Goal: Information Seeking & Learning: Learn about a topic

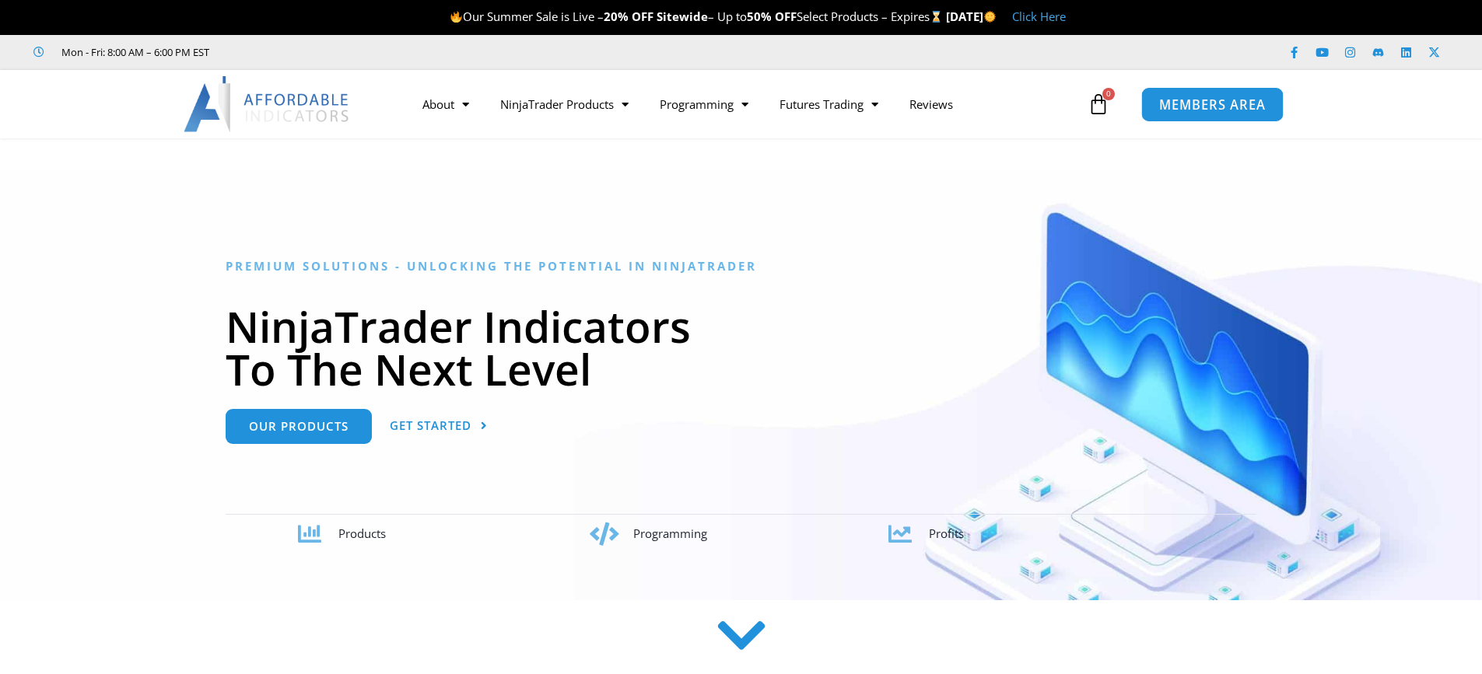
click at [1197, 106] on span "MEMBERS AREA" at bounding box center [1212, 104] width 107 height 13
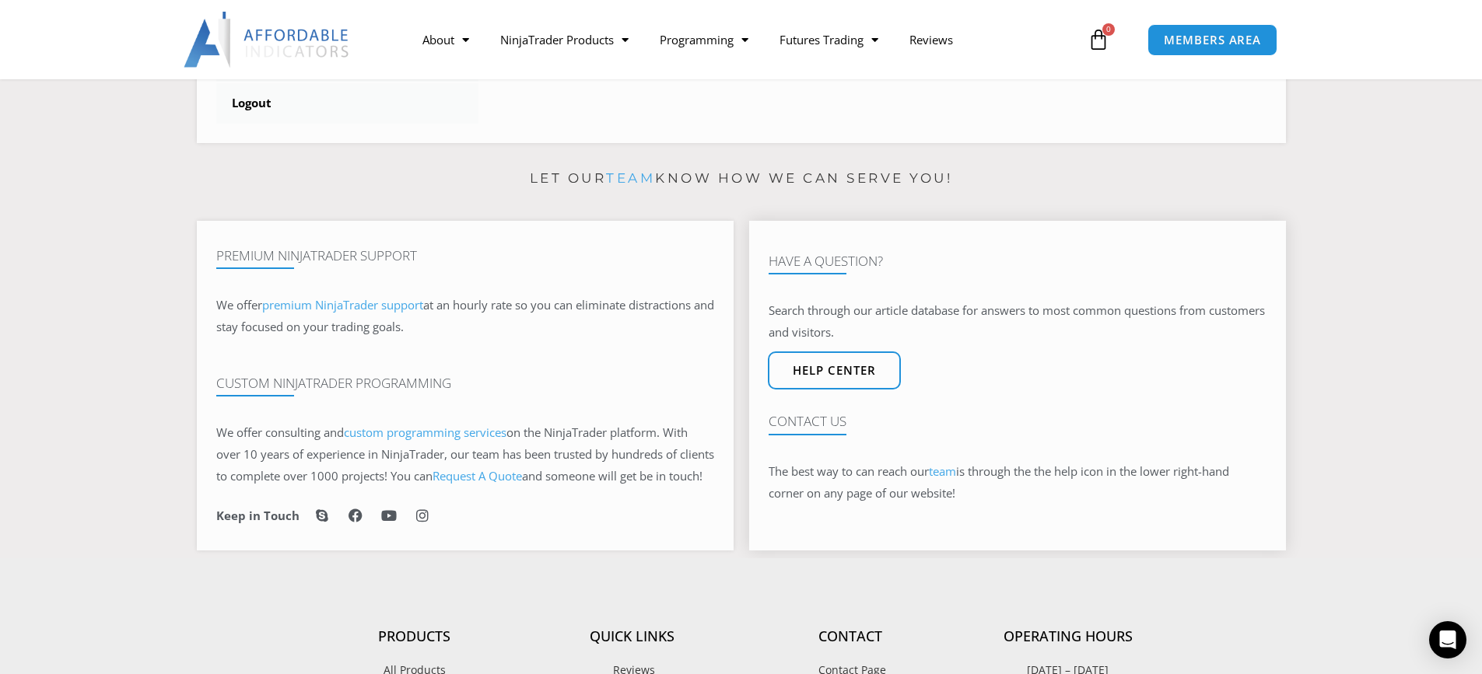
scroll to position [778, 0]
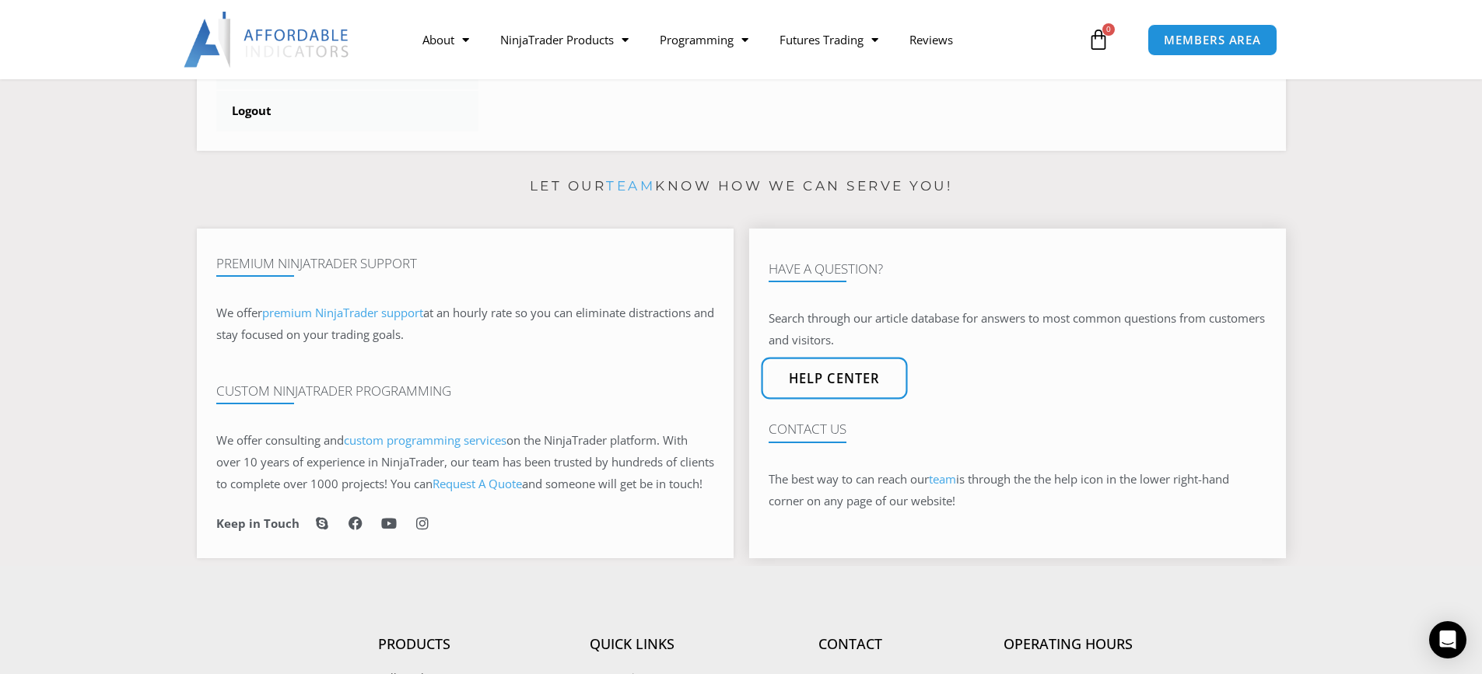
click at [826, 386] on span "Help center" at bounding box center [834, 379] width 92 height 13
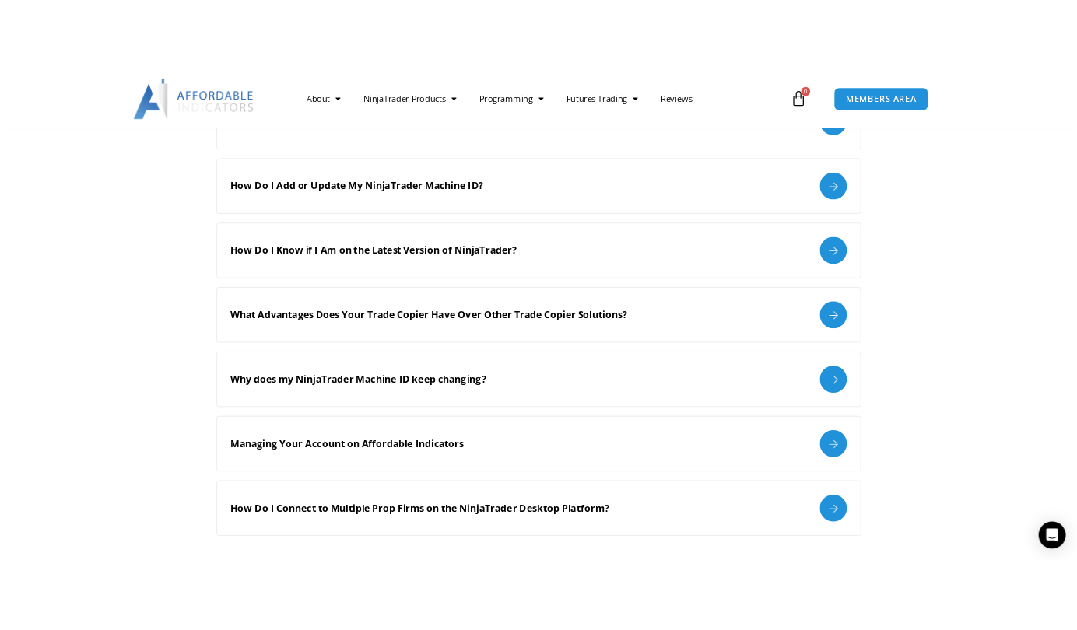
scroll to position [1867, 0]
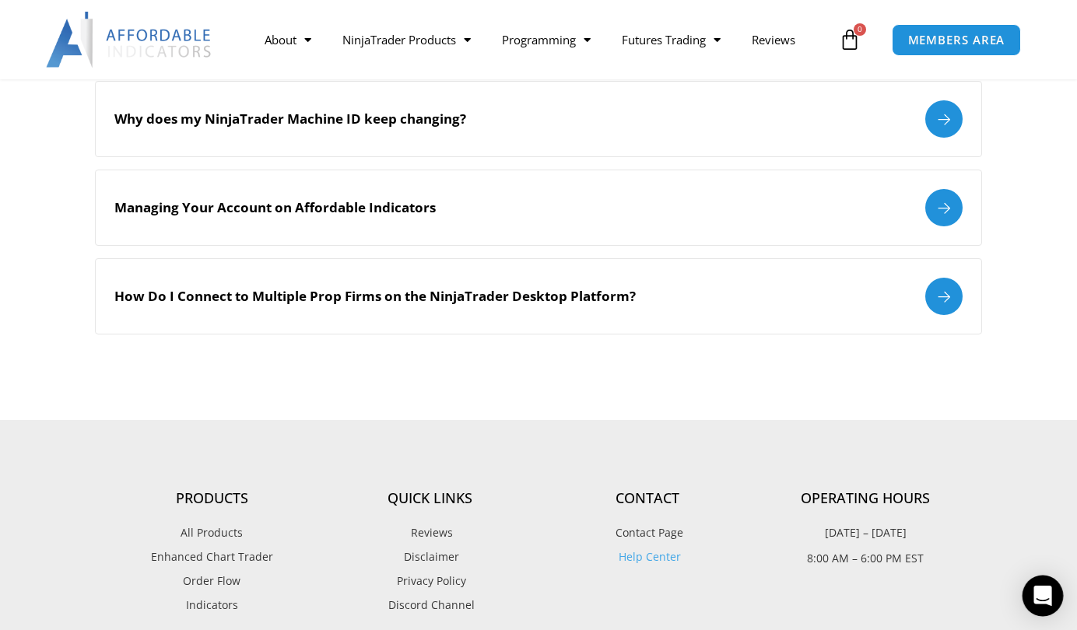
click at [1042, 601] on icon "Open Intercom Messenger" at bounding box center [1042, 596] width 20 height 20
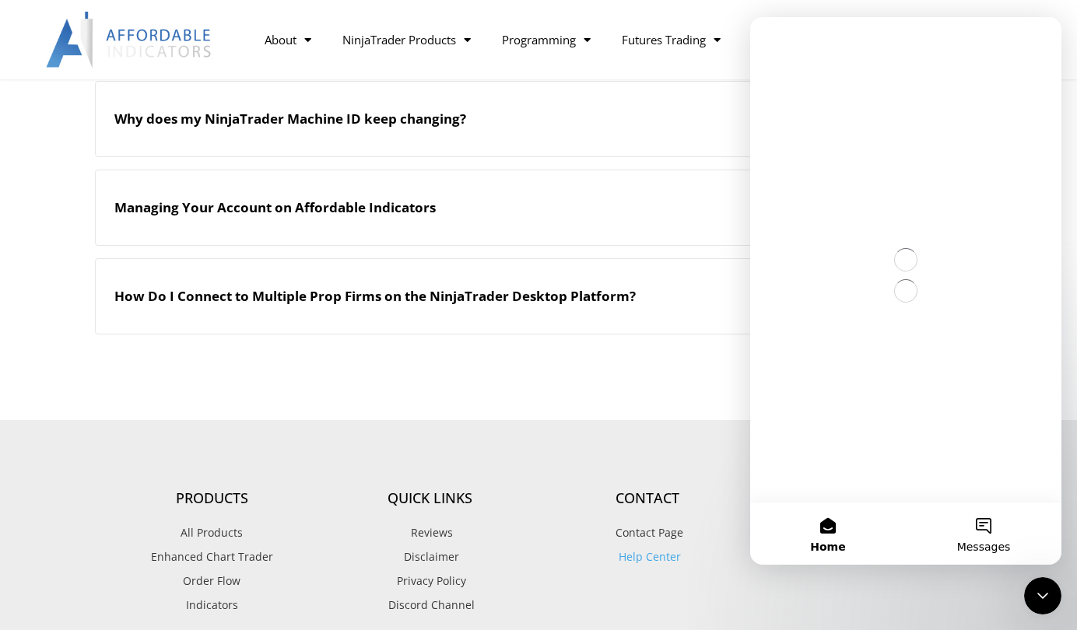
scroll to position [0, 0]
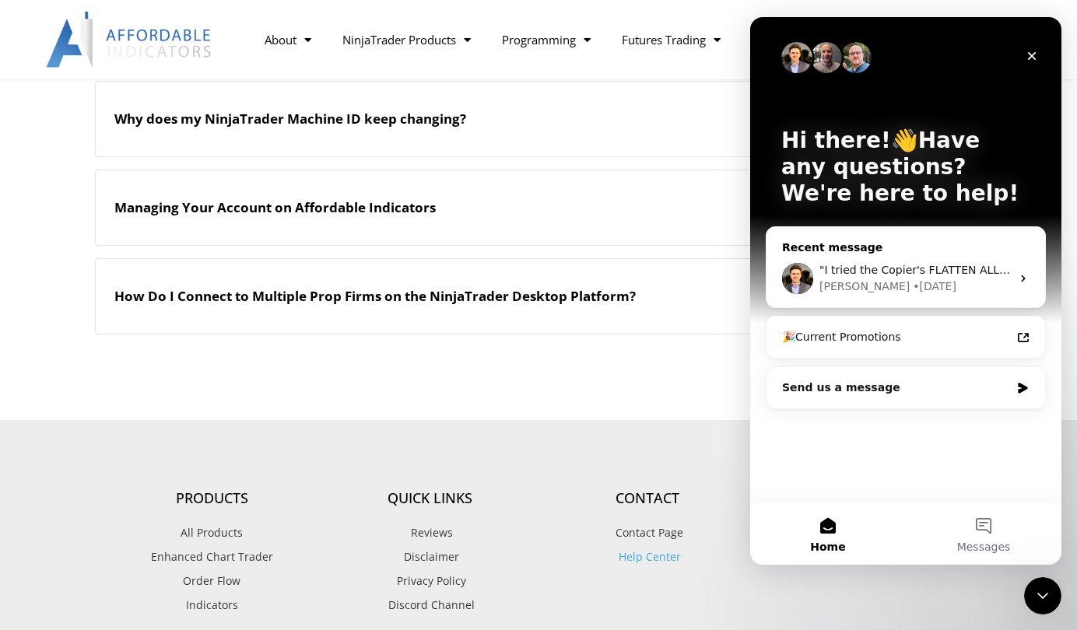
click at [1021, 278] on icon "Intercom messenger" at bounding box center [1023, 278] width 12 height 12
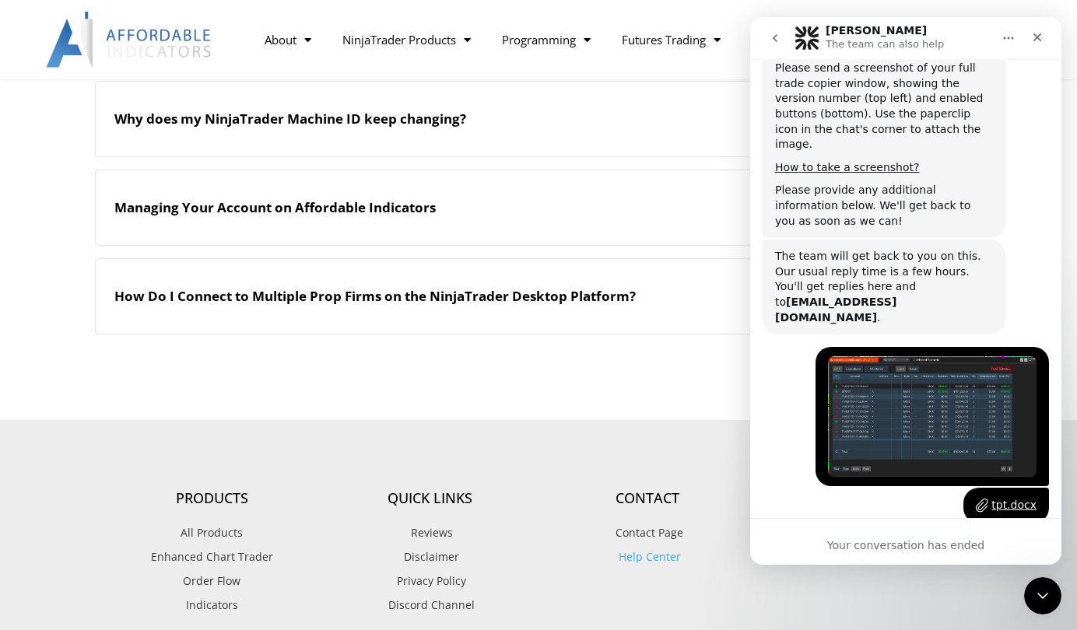
scroll to position [1769, 0]
